Goal: Task Accomplishment & Management: Use online tool/utility

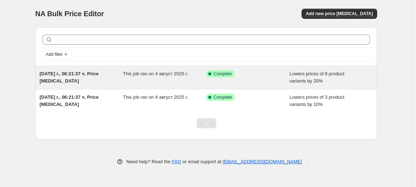
click at [156, 72] on span "This job ran on 4 август 2025 г.." at bounding box center [156, 73] width 67 height 5
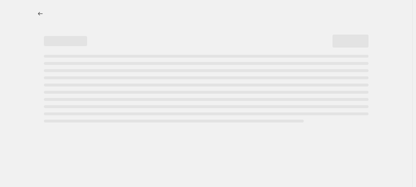
select select "percentage"
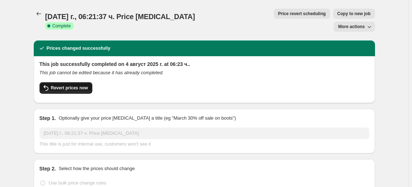
click at [81, 85] on span "Revert prices now" at bounding box center [69, 88] width 37 height 6
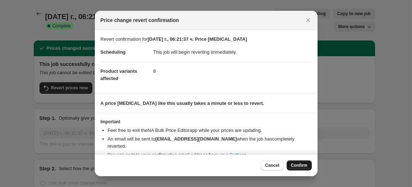
click at [295, 168] on button "Confirm" at bounding box center [299, 165] width 25 height 10
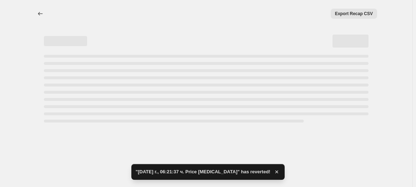
select select "percentage"
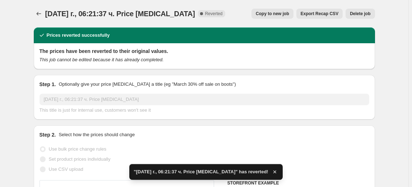
click at [365, 13] on span "Delete job" at bounding box center [360, 14] width 20 height 6
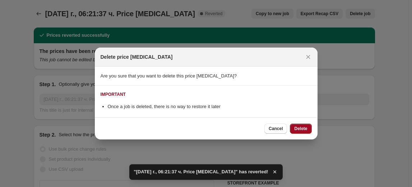
click at [304, 125] on span "Delete" at bounding box center [300, 128] width 13 height 6
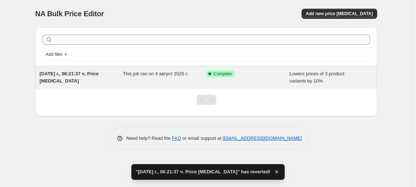
click at [219, 67] on div "[DATE] г., 06:21:37 ч. Price [MEDICAL_DATA] This job ran on 4 август 2025 г.. S…" at bounding box center [206, 77] width 342 height 23
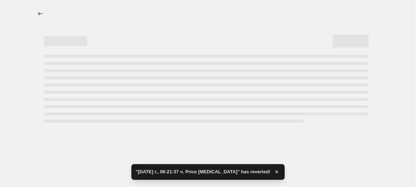
select select "percentage"
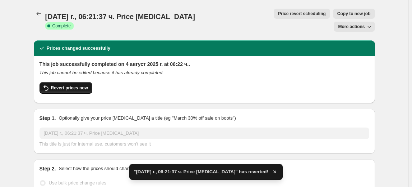
click at [79, 85] on span "Revert prices now" at bounding box center [69, 88] width 37 height 6
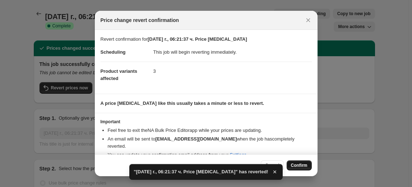
click at [302, 166] on span "Confirm" at bounding box center [299, 165] width 17 height 6
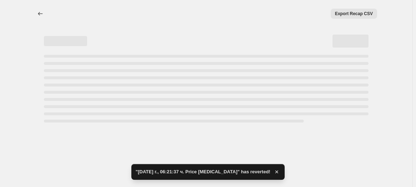
select select "percentage"
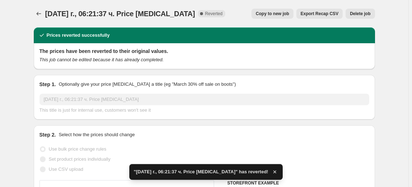
click at [366, 15] on span "Delete job" at bounding box center [360, 14] width 20 height 6
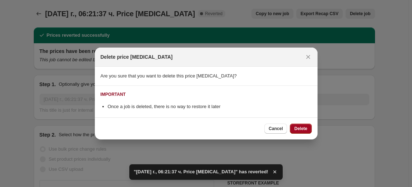
click at [301, 130] on span "Delete" at bounding box center [300, 128] width 13 height 6
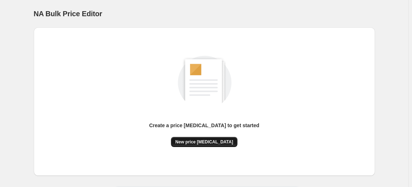
click at [212, 141] on span "New price [MEDICAL_DATA]" at bounding box center [204, 142] width 58 height 6
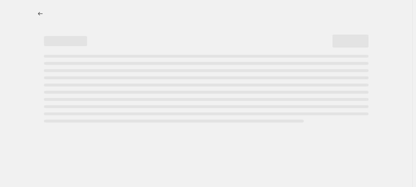
select select "percentage"
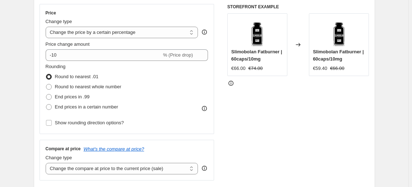
scroll to position [130, 0]
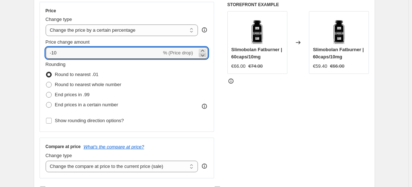
click at [206, 55] on icon at bounding box center [202, 54] width 7 height 7
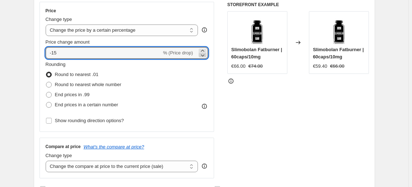
click at [206, 55] on icon at bounding box center [202, 54] width 7 height 7
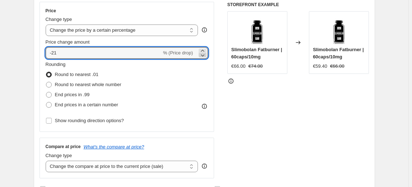
click at [206, 55] on icon at bounding box center [202, 54] width 7 height 7
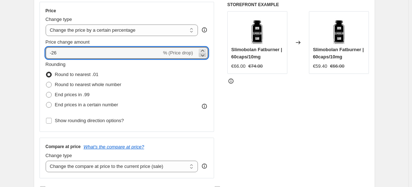
click at [206, 55] on icon at bounding box center [202, 54] width 7 height 7
type input "-30"
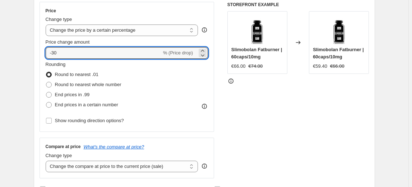
click at [138, 70] on div "Rounding Round to nearest .01 Round to nearest whole number End prices in .99 E…" at bounding box center [127, 85] width 163 height 49
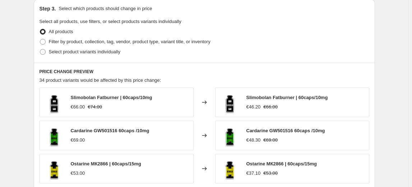
scroll to position [360, 0]
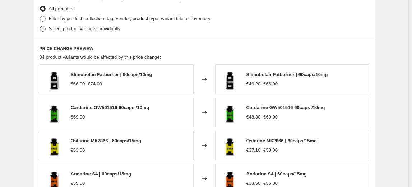
click at [93, 28] on span "Select product variants individually" at bounding box center [85, 28] width 72 height 5
click at [40, 26] on input "Select product variants individually" at bounding box center [40, 26] width 0 height 0
radio input "true"
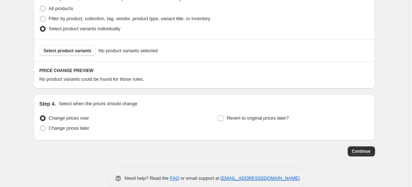
click at [74, 51] on span "Select product variants" at bounding box center [68, 51] width 48 height 6
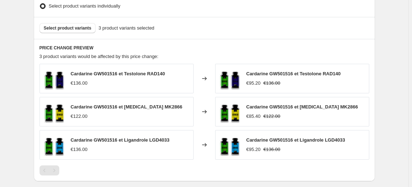
scroll to position [457, 0]
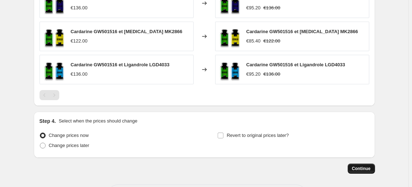
click at [363, 169] on span "Continue" at bounding box center [361, 168] width 19 height 6
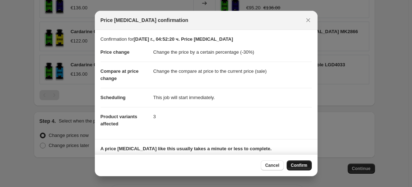
click at [298, 167] on span "Confirm" at bounding box center [299, 165] width 17 height 6
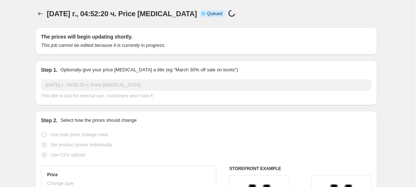
select select "percentage"
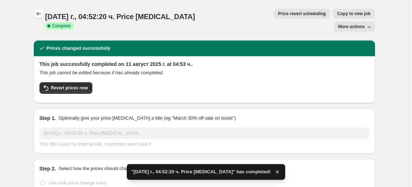
click at [42, 18] on button "Price change jobs" at bounding box center [39, 14] width 10 height 10
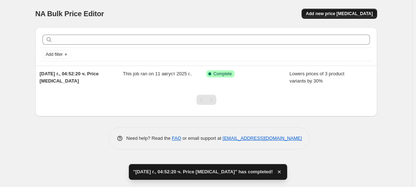
click at [345, 14] on span "Add new price [MEDICAL_DATA]" at bounding box center [339, 14] width 67 height 6
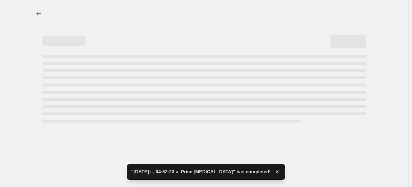
select select "percentage"
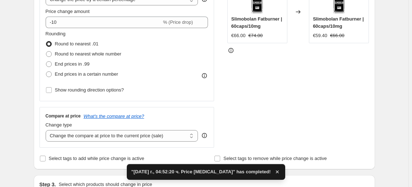
scroll to position [163, 0]
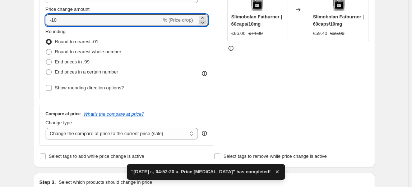
click at [205, 24] on icon at bounding box center [202, 22] width 7 height 7
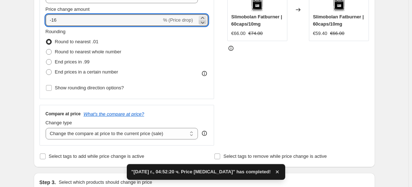
click at [205, 24] on icon at bounding box center [202, 22] width 7 height 7
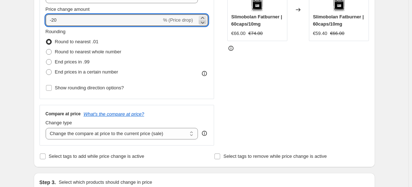
click at [205, 24] on icon at bounding box center [202, 22] width 7 height 7
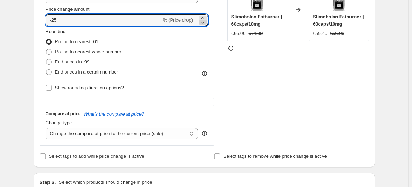
click at [205, 24] on icon at bounding box center [202, 22] width 7 height 7
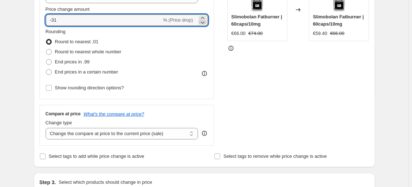
click at [205, 24] on icon at bounding box center [202, 22] width 7 height 7
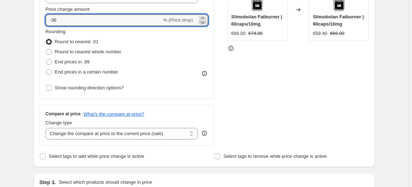
click at [205, 24] on icon at bounding box center [202, 22] width 7 height 7
type input "-40"
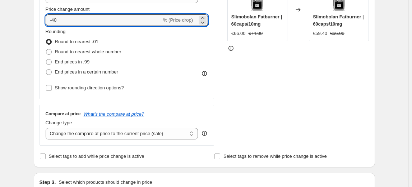
click at [134, 33] on div "Rounding Round to nearest .01 Round to nearest whole number End prices in .99 E…" at bounding box center [127, 52] width 163 height 49
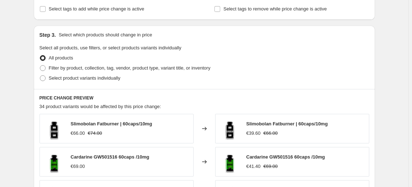
scroll to position [327, 0]
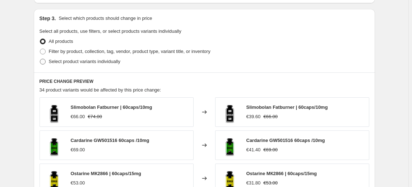
click at [90, 62] on span "Select product variants individually" at bounding box center [85, 61] width 72 height 5
click at [40, 59] on input "Select product variants individually" at bounding box center [40, 59] width 0 height 0
radio input "true"
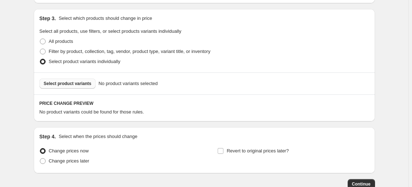
drag, startPoint x: 49, startPoint y: 84, endPoint x: 54, endPoint y: 83, distance: 4.3
click at [54, 83] on span "Select product variants" at bounding box center [68, 84] width 48 height 6
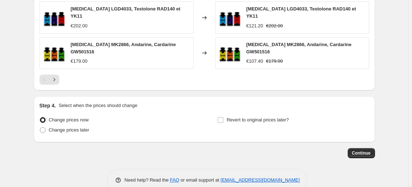
scroll to position [552, 0]
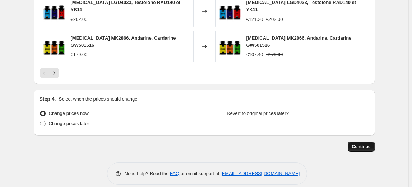
click at [370, 143] on span "Continue" at bounding box center [361, 146] width 19 height 6
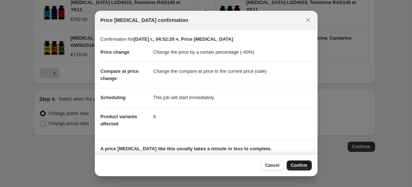
click at [303, 165] on span "Confirm" at bounding box center [299, 165] width 17 height 6
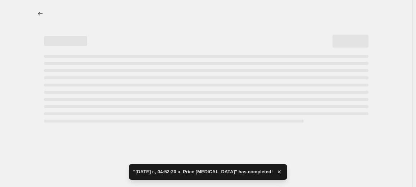
select select "percentage"
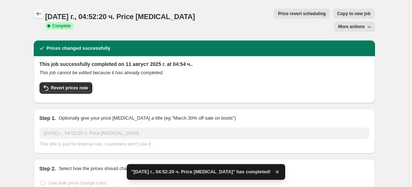
click at [41, 13] on icon "Price change jobs" at bounding box center [38, 13] width 7 height 7
